Goal: Transaction & Acquisition: Purchase product/service

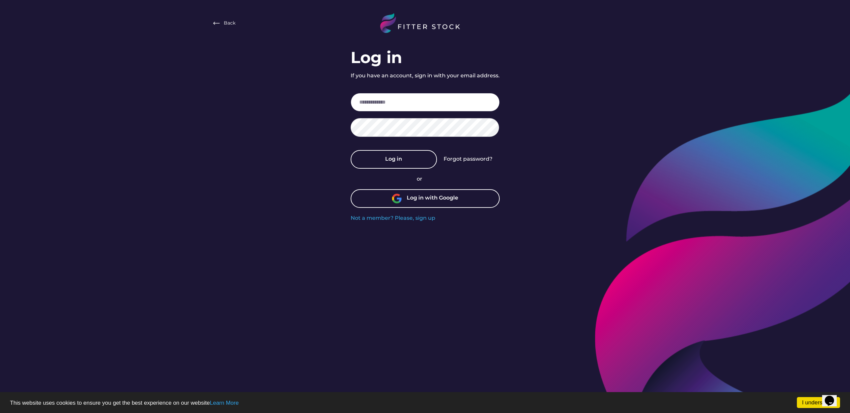
click at [404, 103] on input "email" at bounding box center [425, 102] width 149 height 19
click at [421, 203] on div "Log in with Google" at bounding box center [425, 198] width 149 height 19
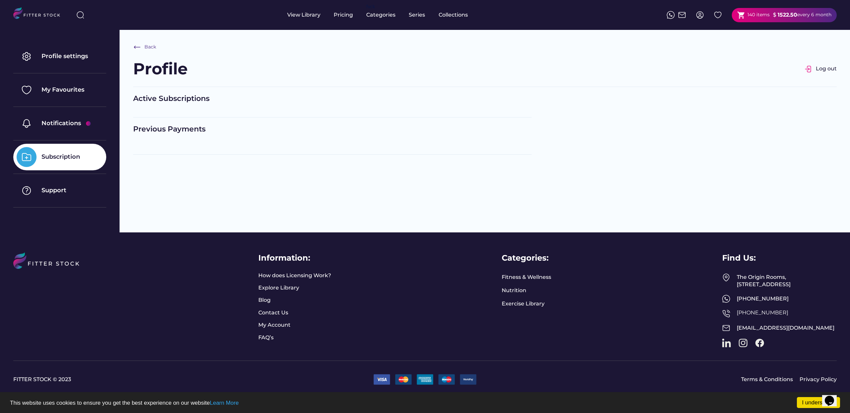
click at [784, 17] on strong "1522.50" at bounding box center [788, 15] width 20 height 6
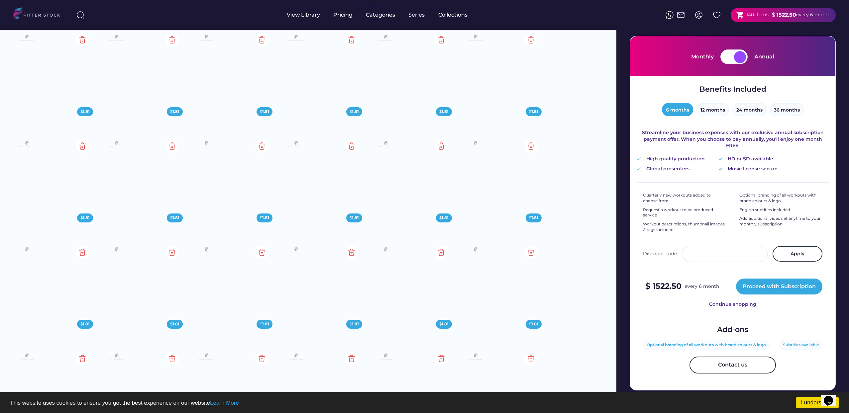
scroll to position [61, 0]
